Goal: Task Accomplishment & Management: Manage account settings

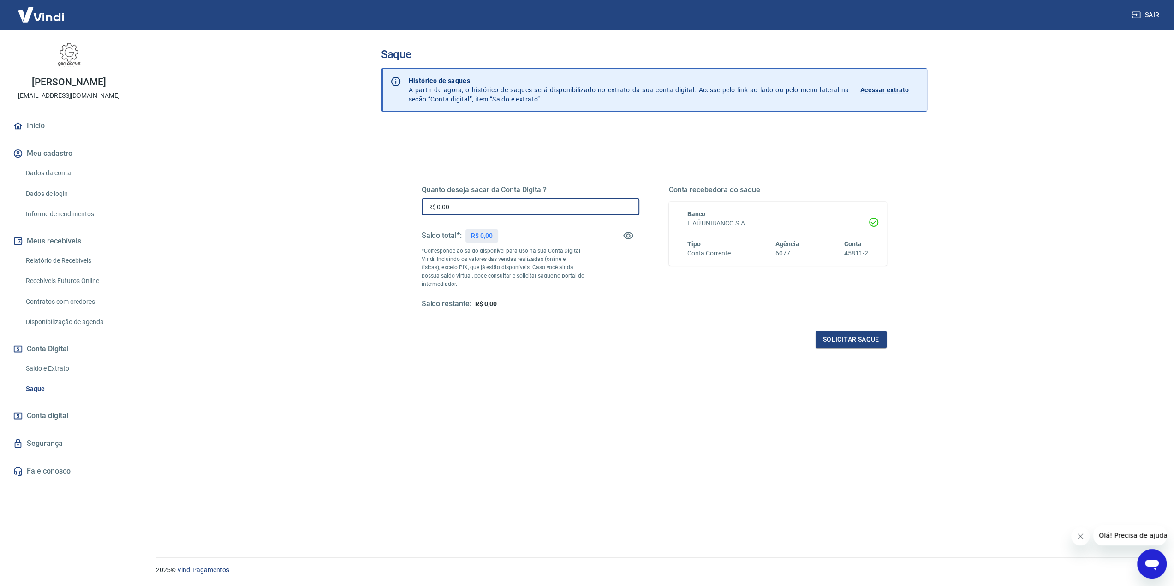
click at [462, 209] on input "R$ 0,00" at bounding box center [531, 206] width 218 height 17
type input "R$ 1.084,08"
click at [860, 343] on button "Solicitar saque" at bounding box center [851, 339] width 71 height 17
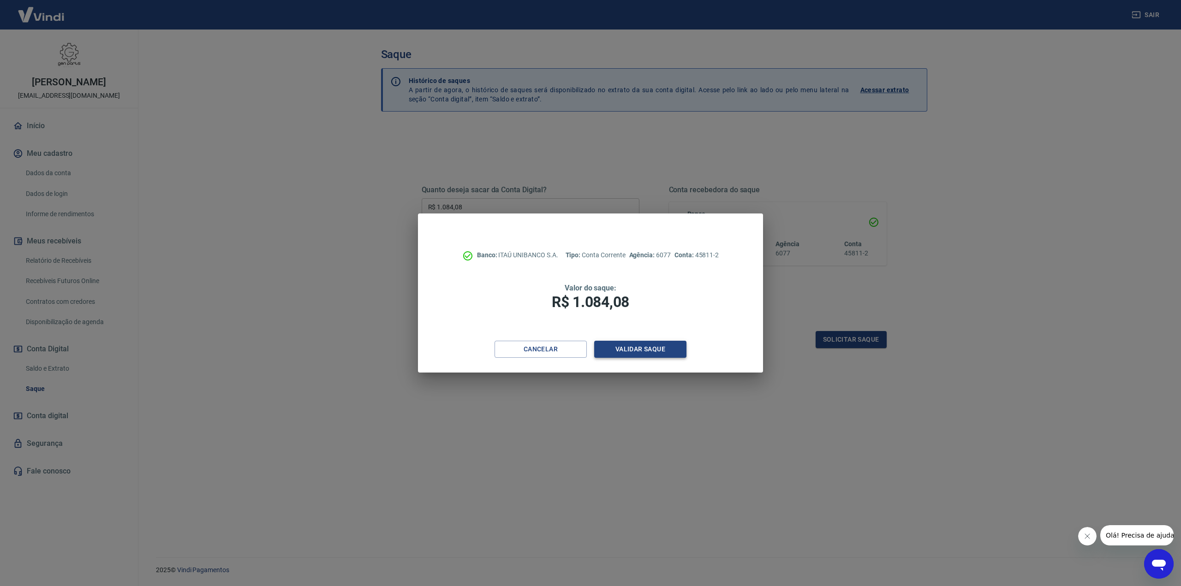
click at [653, 352] on button "Validar saque" at bounding box center [640, 349] width 92 height 17
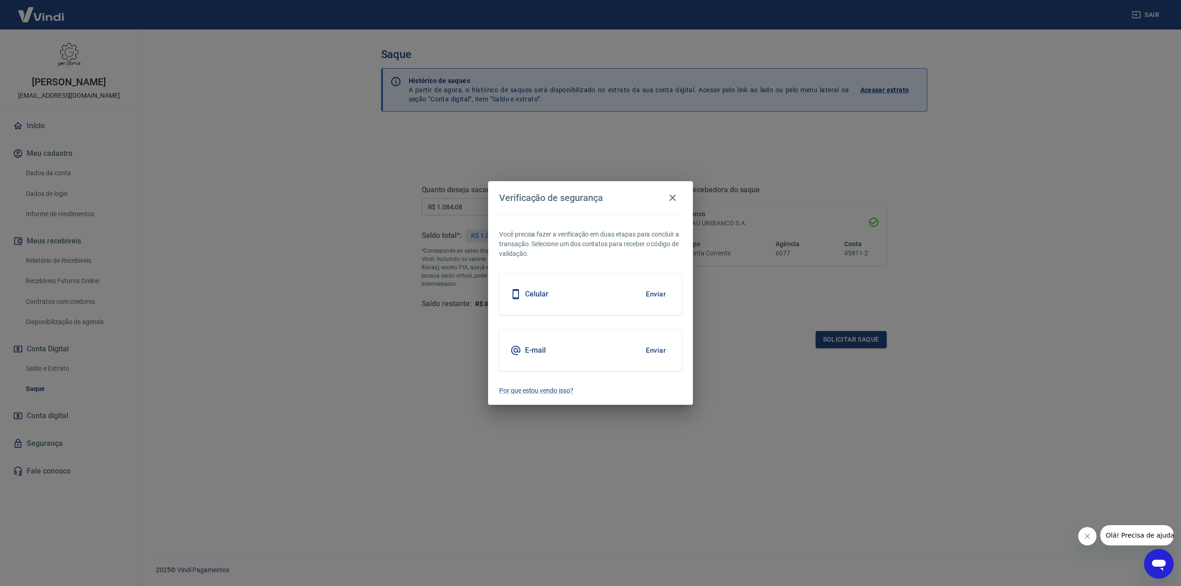
click at [655, 292] on button "Enviar" at bounding box center [656, 294] width 30 height 19
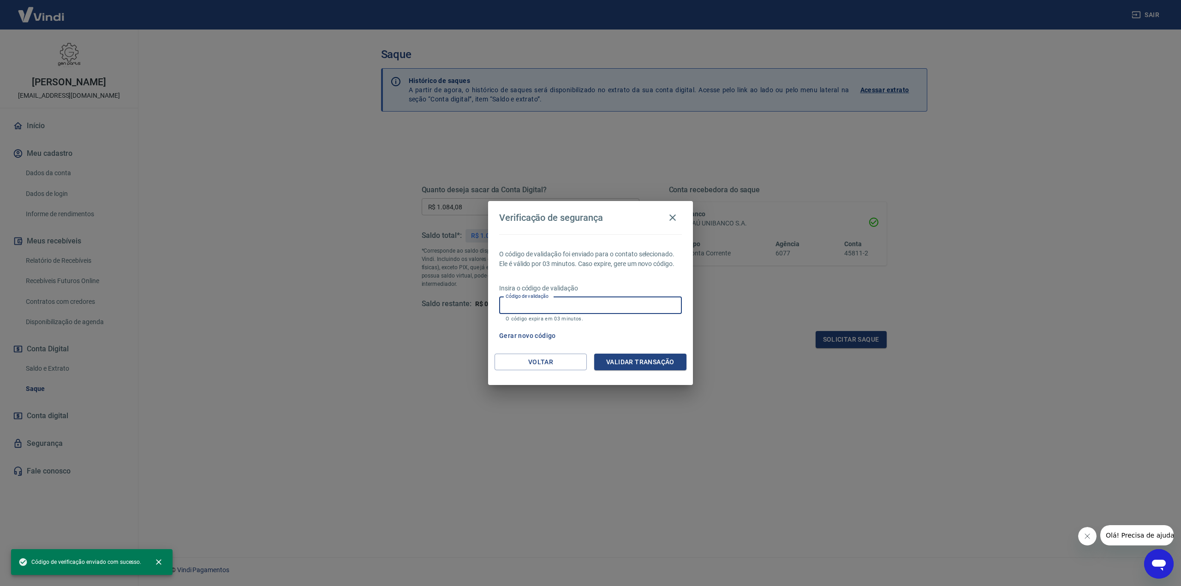
click at [579, 305] on input "Código de validação" at bounding box center [590, 305] width 183 height 17
type input "820713"
click at [617, 362] on button "Validar transação" at bounding box center [640, 362] width 92 height 17
